Goal: Transaction & Acquisition: Purchase product/service

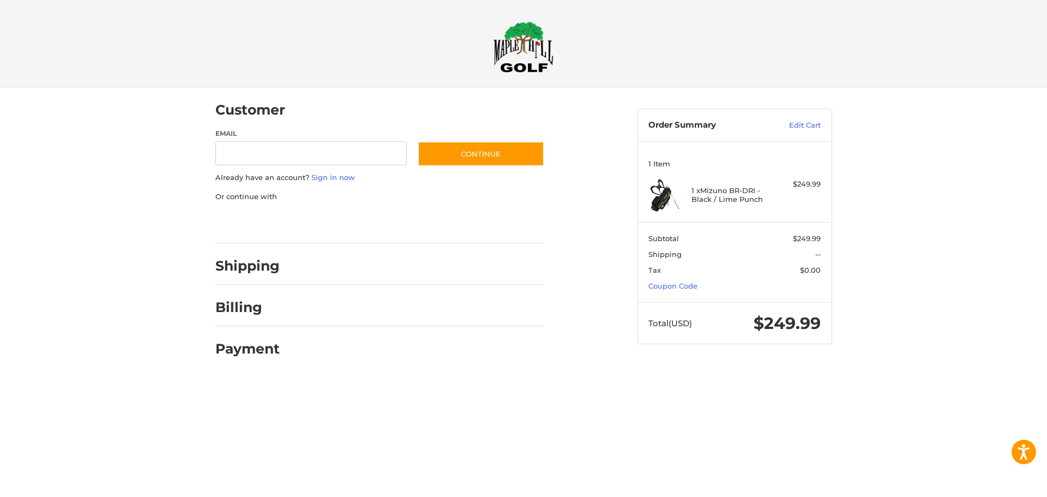
click at [945, 378] on div at bounding box center [523, 378] width 1047 height 0
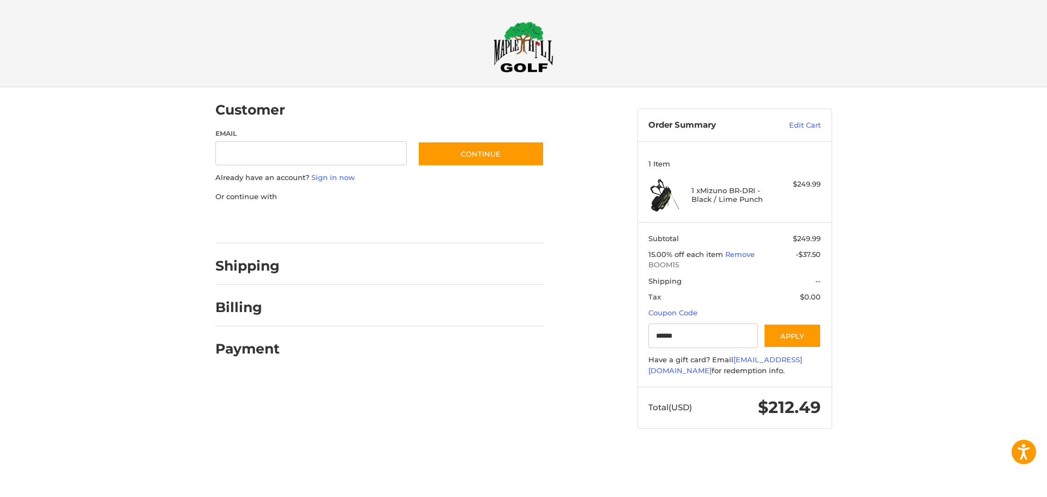
type input "******"
click at [728, 450] on div at bounding box center [523, 450] width 1047 height 0
click at [929, 262] on div "Customer Guest Customer Email Subscribe to our newsletter. Continue Already hav…" at bounding box center [523, 268] width 1047 height 363
